Goal: Find specific page/section: Find specific page/section

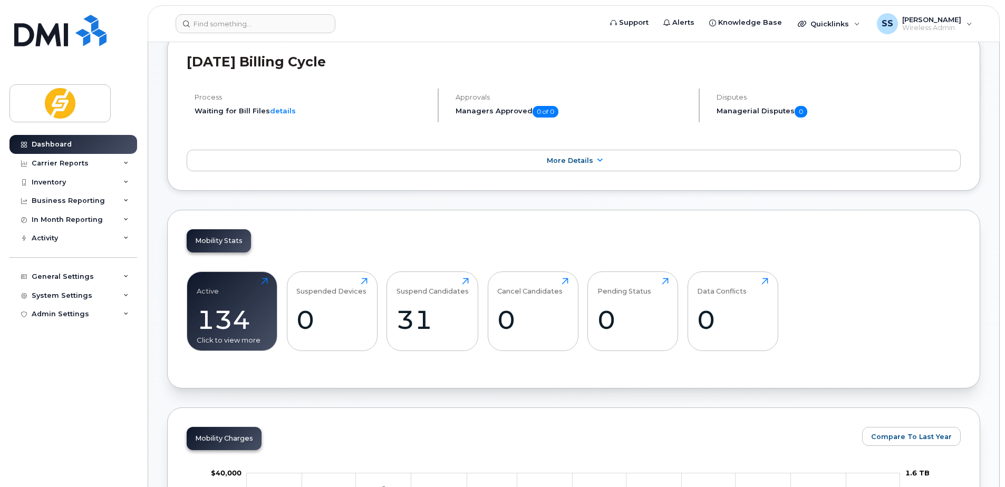
scroll to position [264, 0]
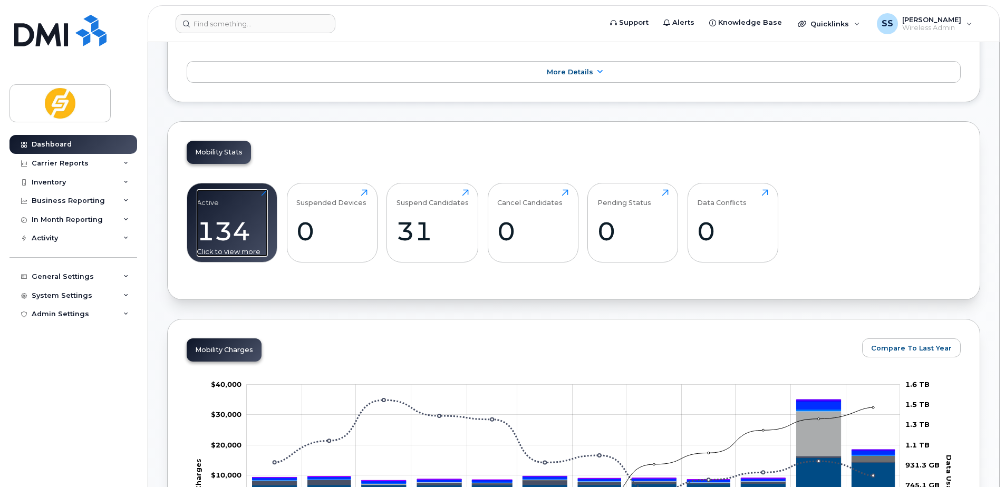
click at [229, 234] on div "134" at bounding box center [232, 231] width 71 height 31
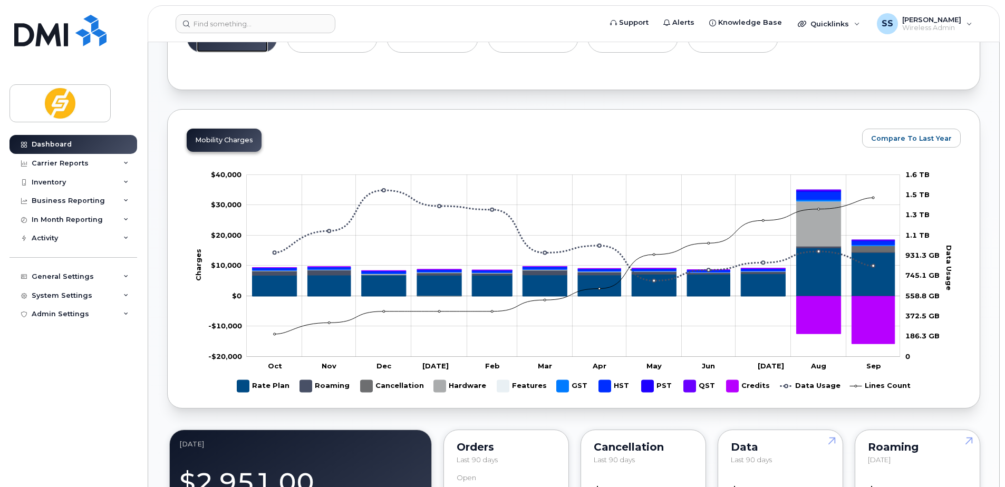
scroll to position [422, 0]
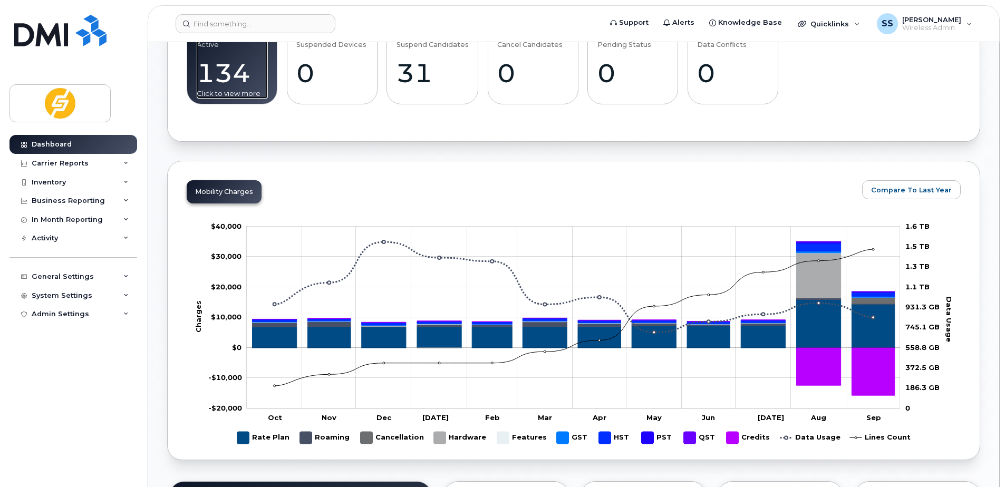
click at [238, 77] on div "134" at bounding box center [232, 72] width 71 height 31
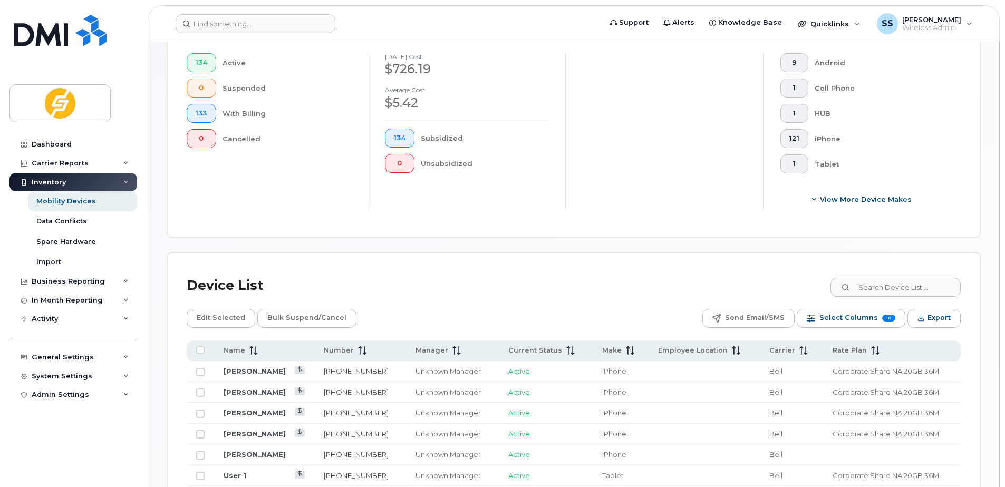
scroll to position [369, 0]
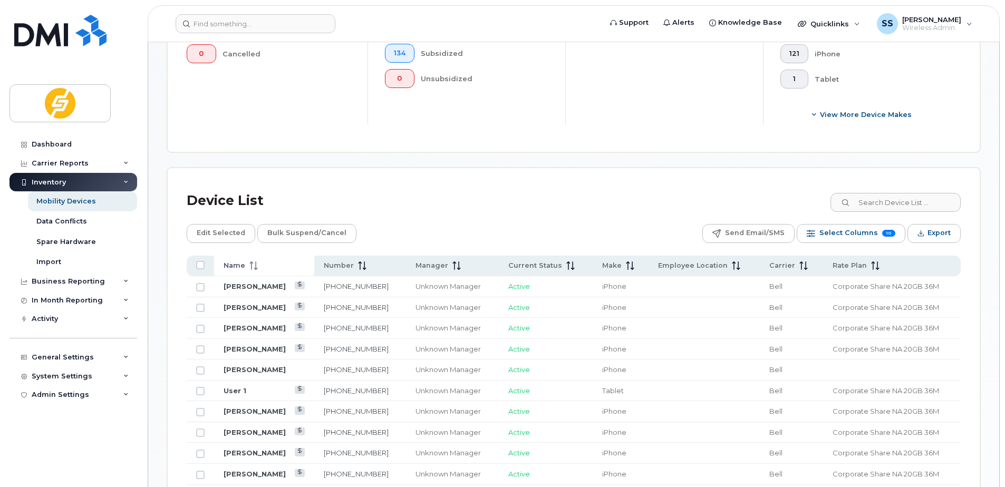
click at [248, 266] on span at bounding box center [251, 265] width 13 height 9
